Goal: Task Accomplishment & Management: Manage account settings

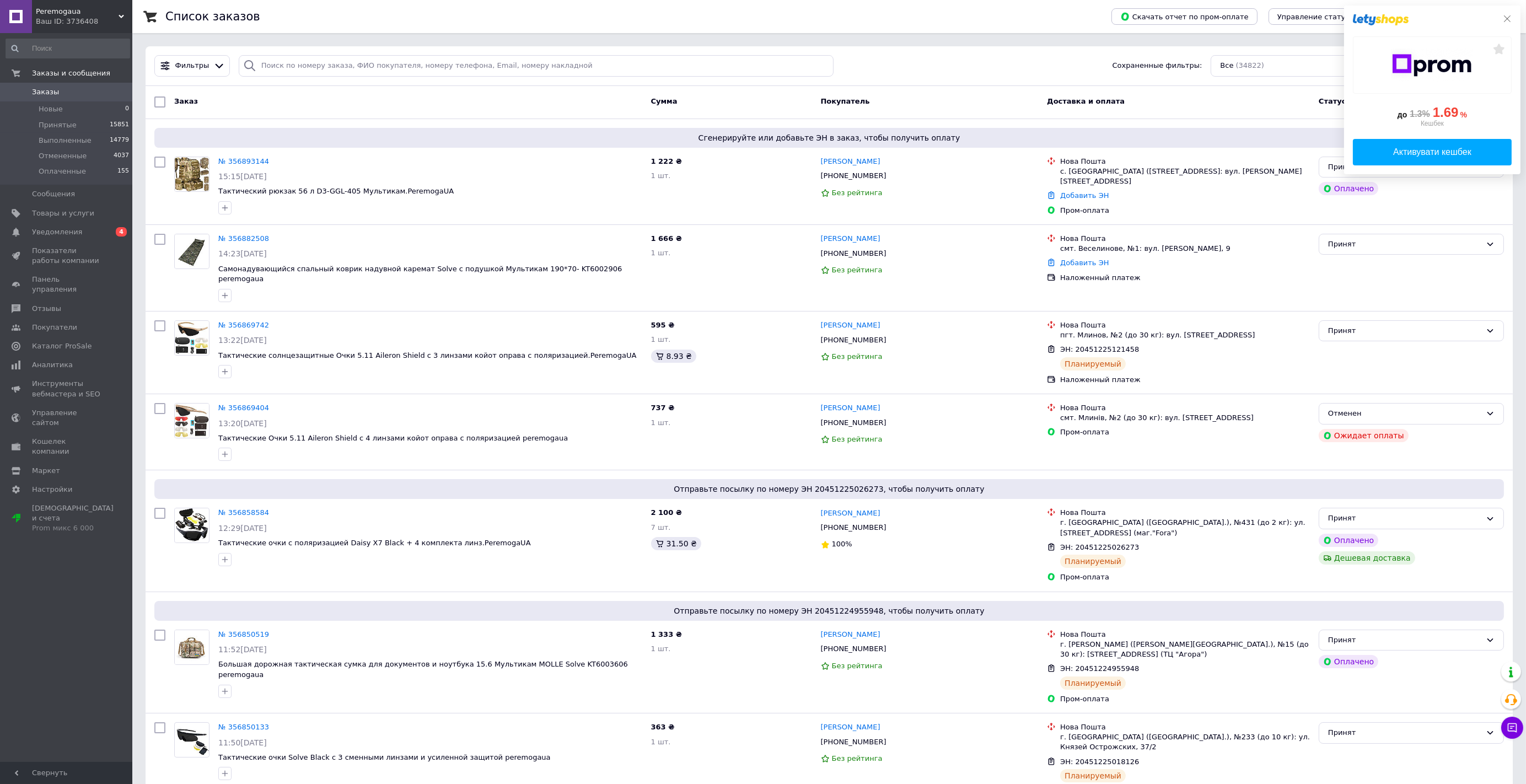
click at [1506, 16] on icon at bounding box center [1508, 19] width 9 height 9
